Goal: Understand process/instructions: Learn about a topic

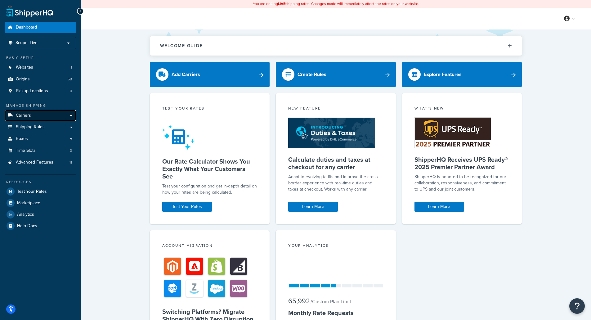
click at [44, 119] on link "Carriers" at bounding box center [40, 115] width 71 height 11
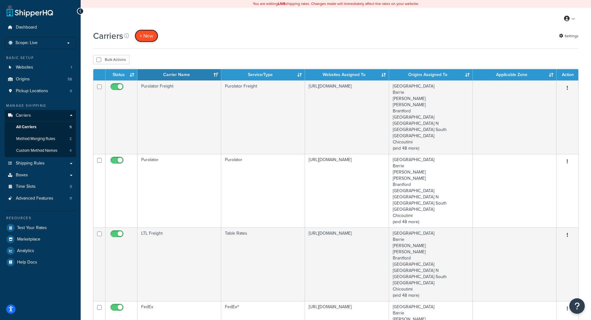
click at [148, 33] on button "+ New" at bounding box center [147, 35] width 24 height 13
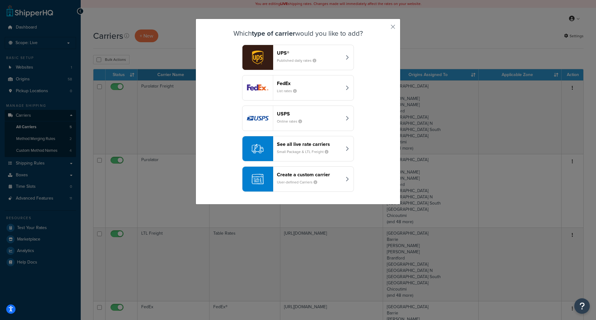
click at [292, 177] on header "Create a custom carrier" at bounding box center [309, 175] width 65 height 6
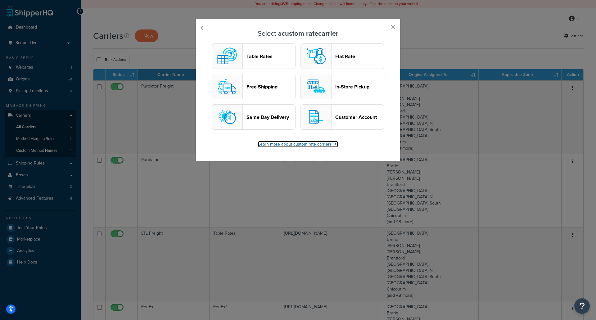
click at [300, 146] on link "Learn more about custom rate carriers" at bounding box center [298, 144] width 80 height 7
